Goal: Check status: Check status

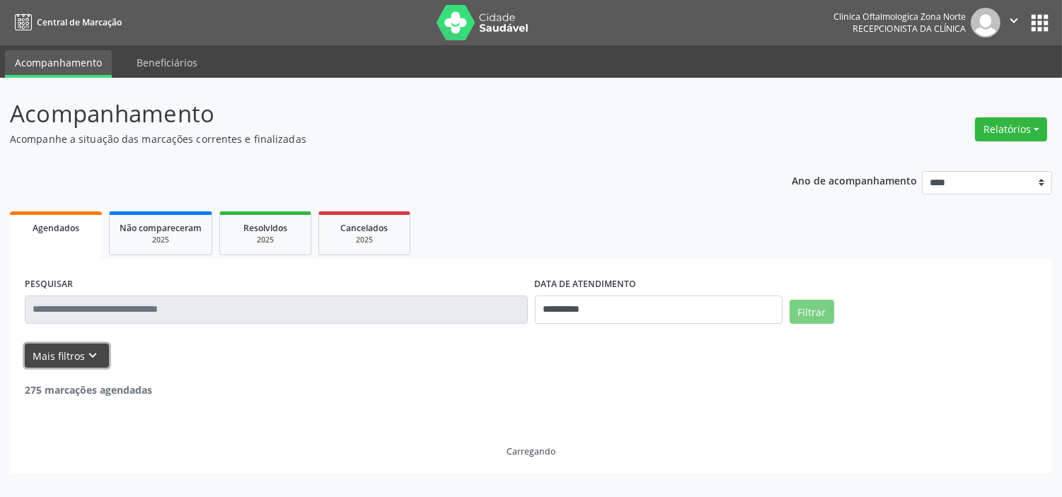
click at [78, 350] on button "Mais filtros keyboard_arrow_down" at bounding box center [67, 356] width 84 height 25
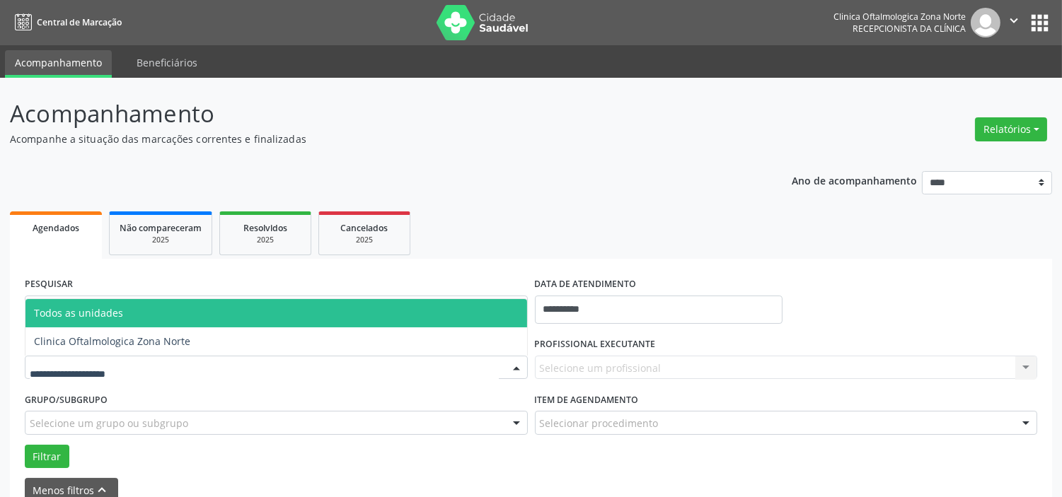
click at [140, 362] on div at bounding box center [276, 368] width 503 height 24
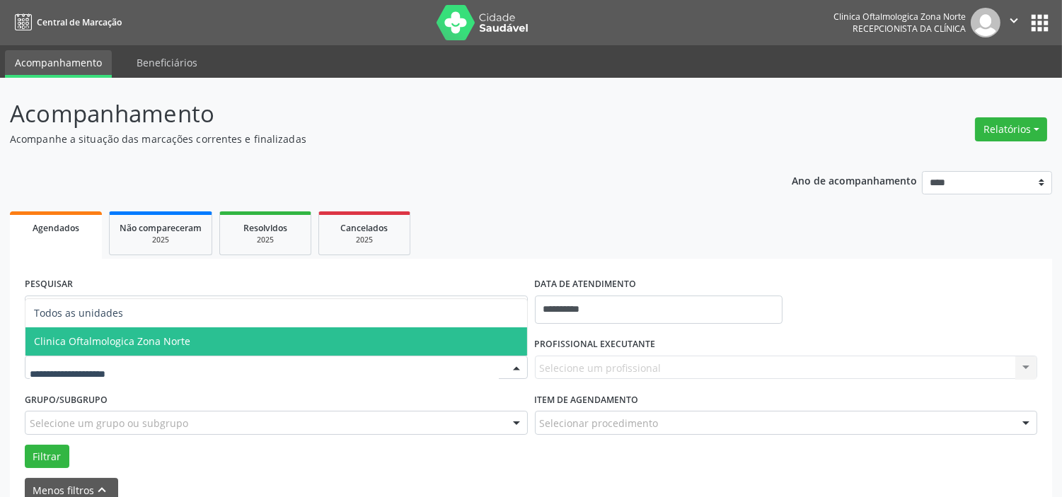
click at [158, 343] on span "Clinica Oftalmologica Zona Norte" at bounding box center [112, 341] width 156 height 13
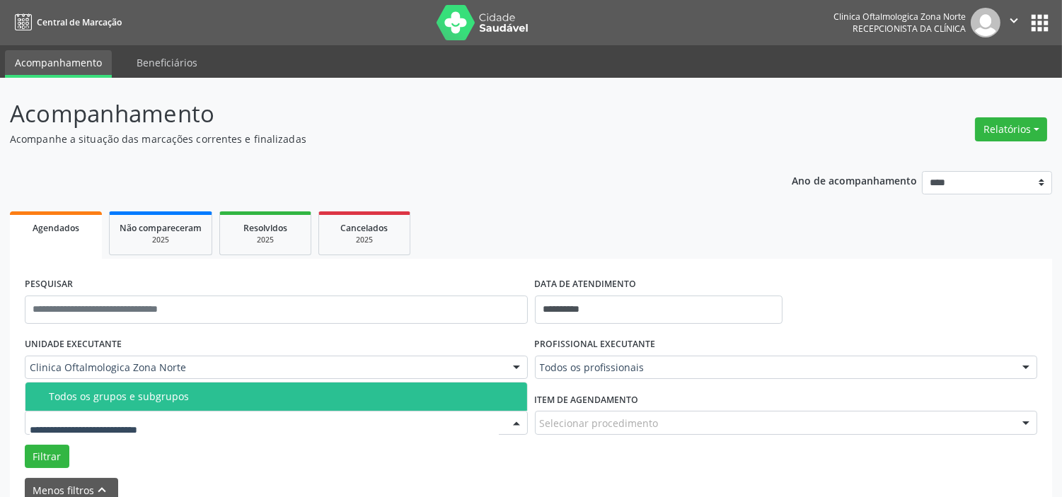
click at [181, 400] on div "Todos os grupos e subgrupos" at bounding box center [284, 396] width 470 height 11
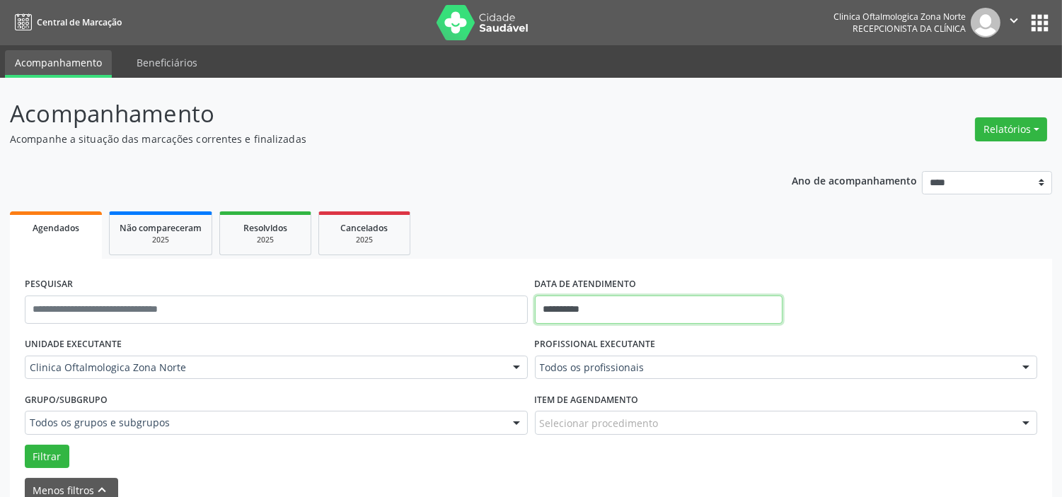
click at [632, 317] on input "**********" at bounding box center [659, 310] width 248 height 28
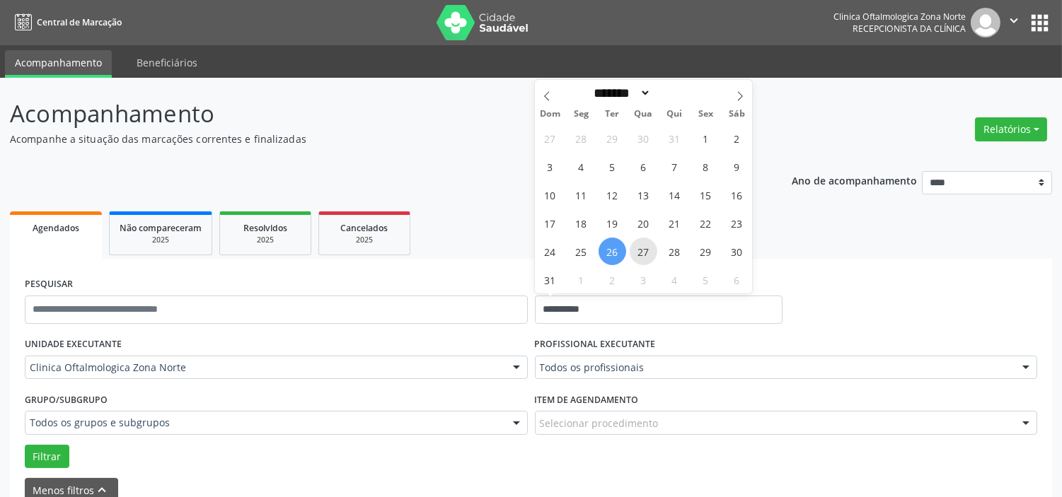
click at [643, 242] on span "27" at bounding box center [644, 252] width 28 height 28
type input "**********"
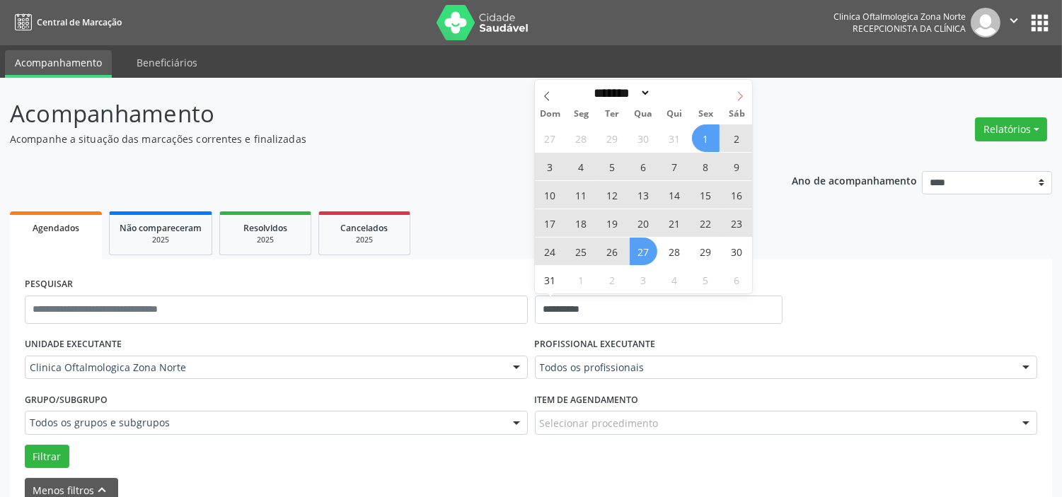
click at [739, 93] on icon at bounding box center [740, 96] width 10 height 10
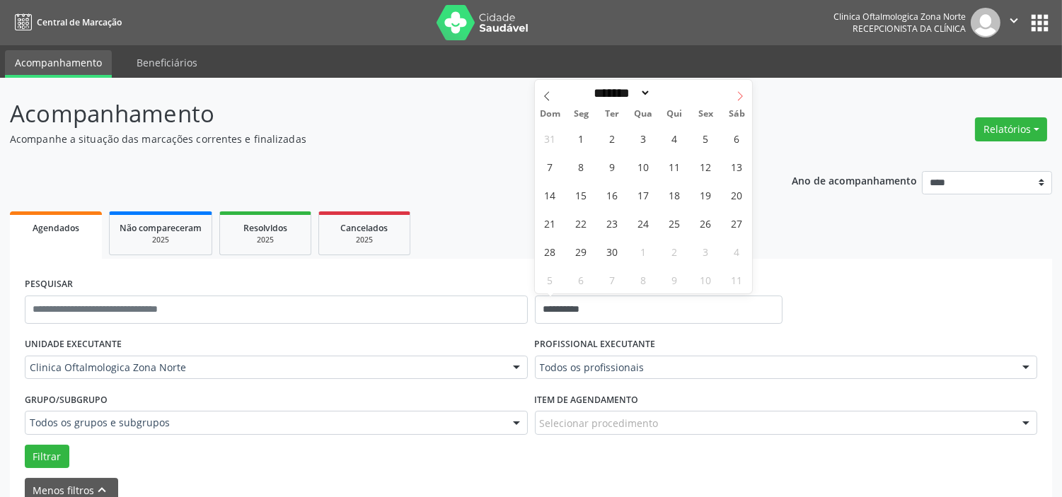
select select "*"
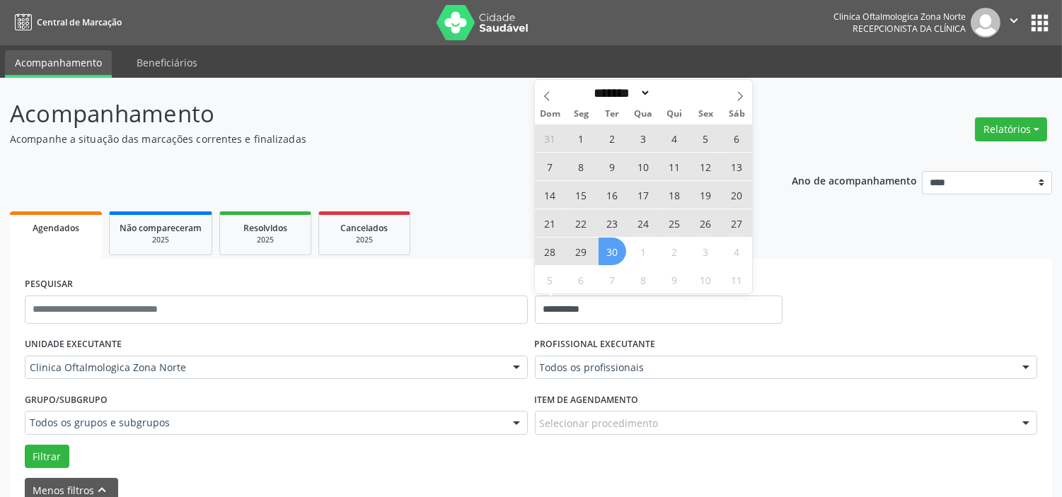
click at [611, 255] on span "30" at bounding box center [613, 252] width 28 height 28
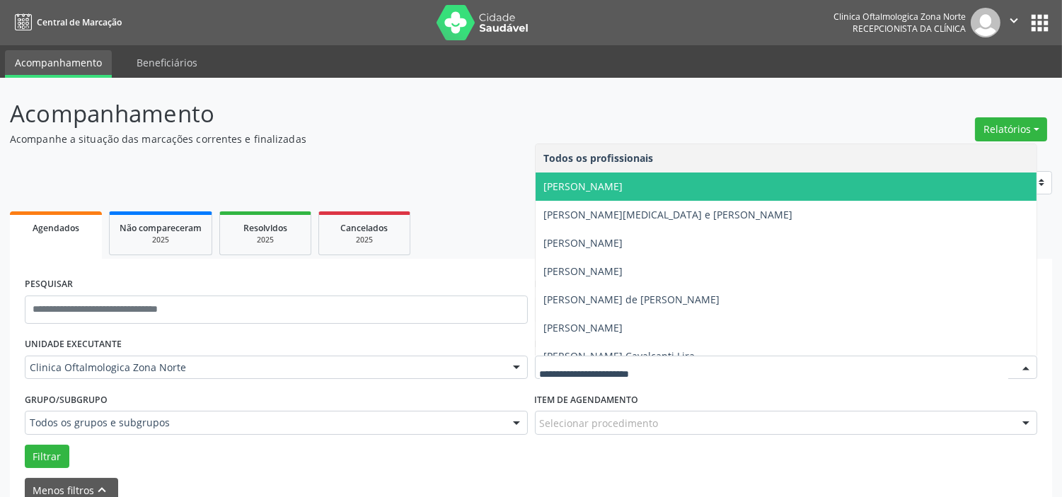
click at [618, 191] on span "[PERSON_NAME]" at bounding box center [583, 186] width 79 height 13
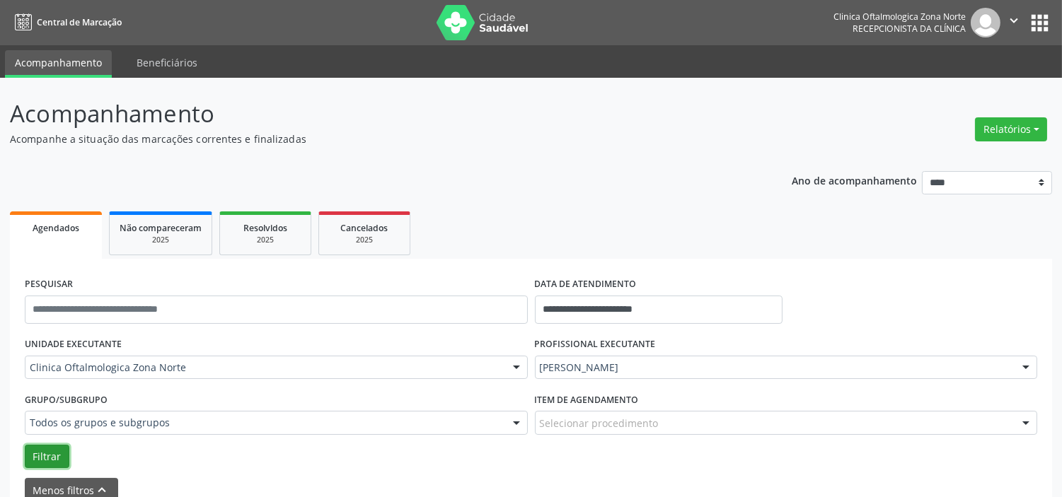
drag, startPoint x: 43, startPoint y: 458, endPoint x: 59, endPoint y: 451, distance: 17.5
click at [44, 459] on button "Filtrar" at bounding box center [47, 457] width 45 height 24
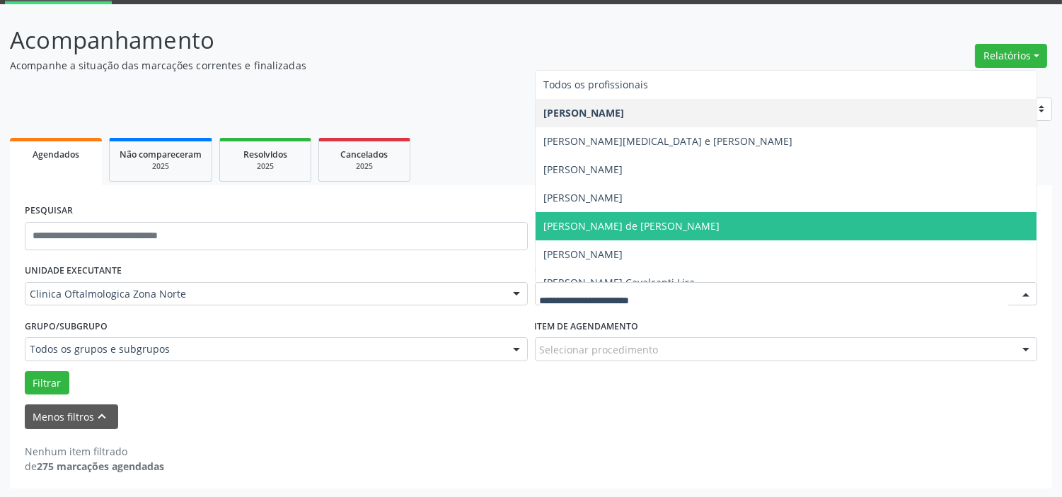
scroll to position [71, 0]
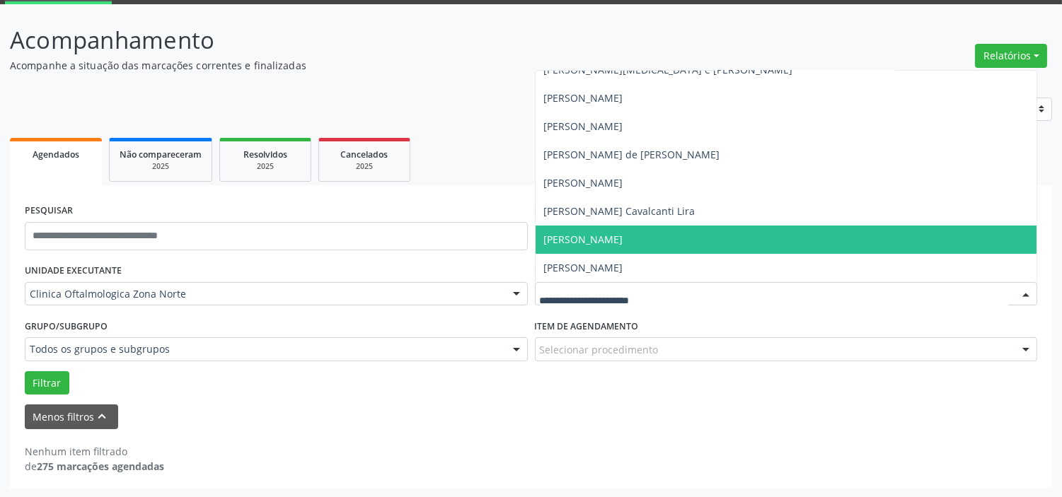
click at [611, 239] on span "[PERSON_NAME]" at bounding box center [583, 239] width 79 height 13
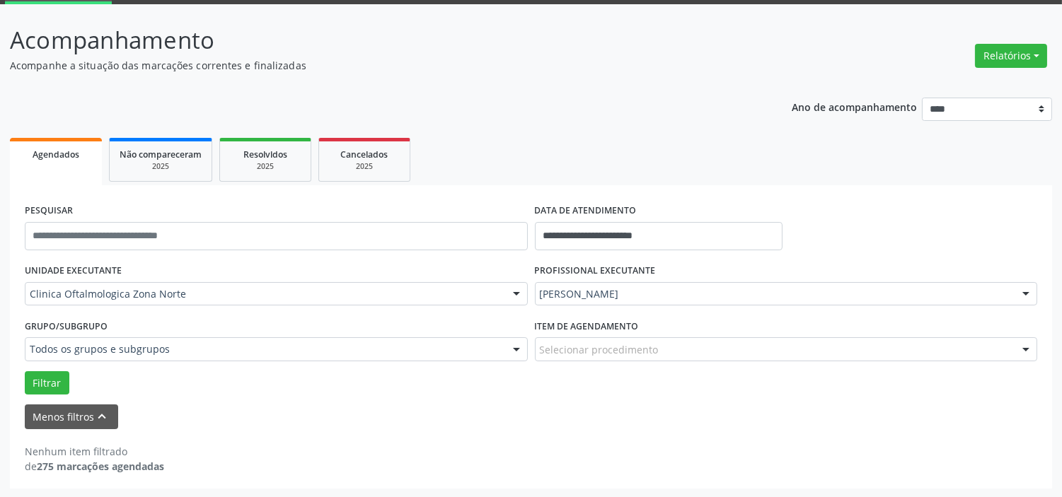
click at [68, 386] on div "Filtrar" at bounding box center [531, 383] width 1020 height 24
click at [64, 386] on button "Filtrar" at bounding box center [47, 383] width 45 height 24
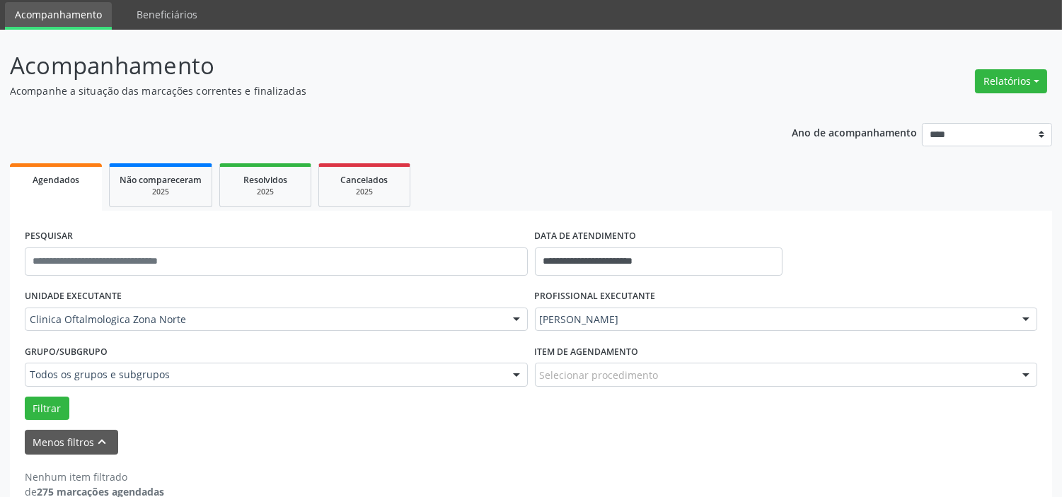
scroll to position [0, 0]
